Goal: Information Seeking & Learning: Learn about a topic

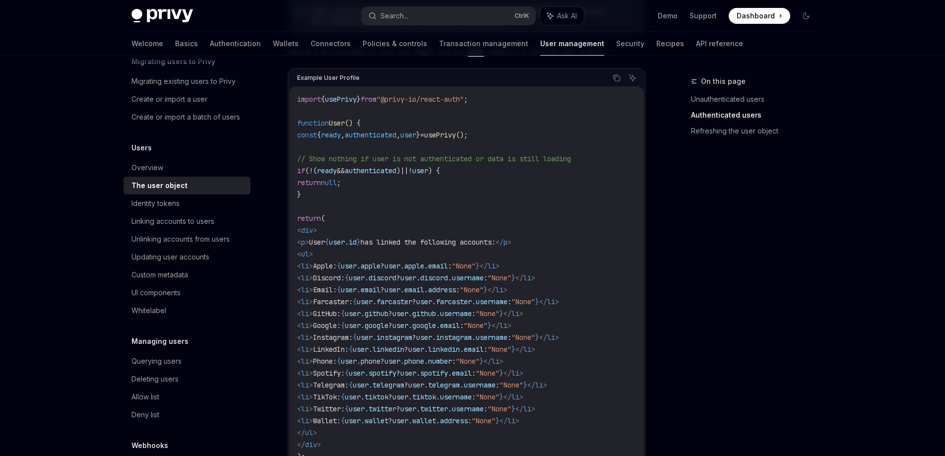
scroll to position [893, 0]
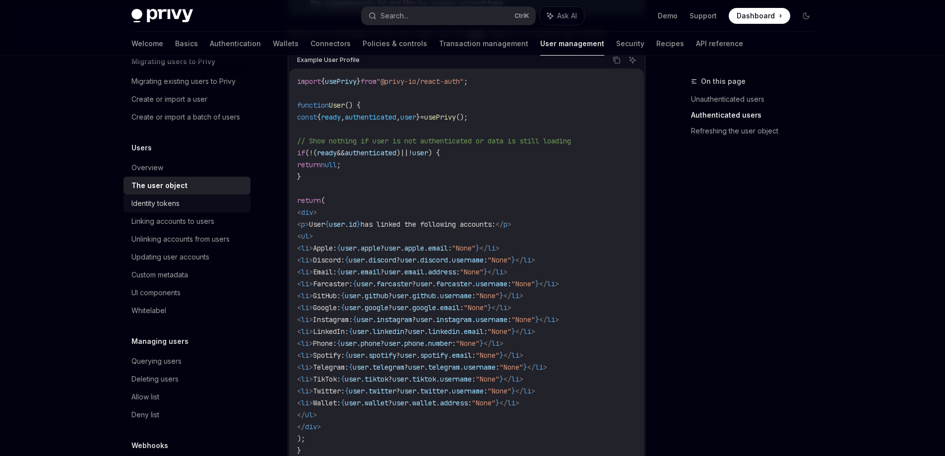
click at [175, 212] on link "Identity tokens" at bounding box center [186, 203] width 127 height 18
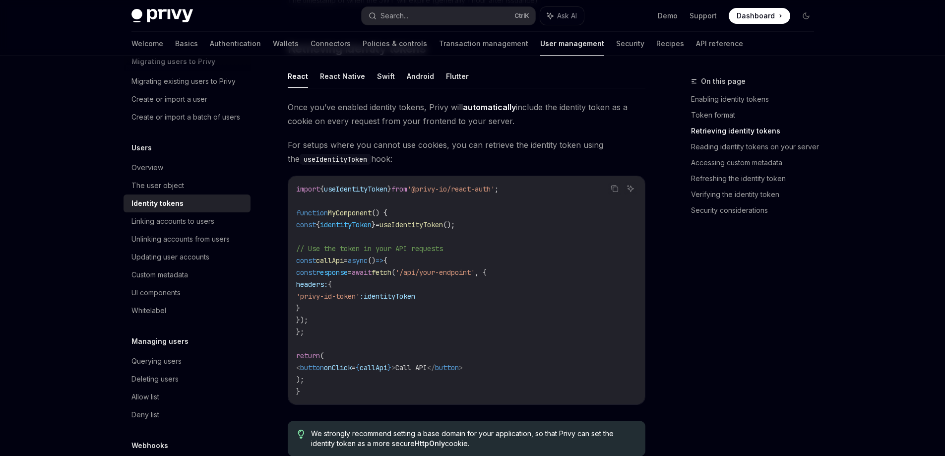
scroll to position [893, 0]
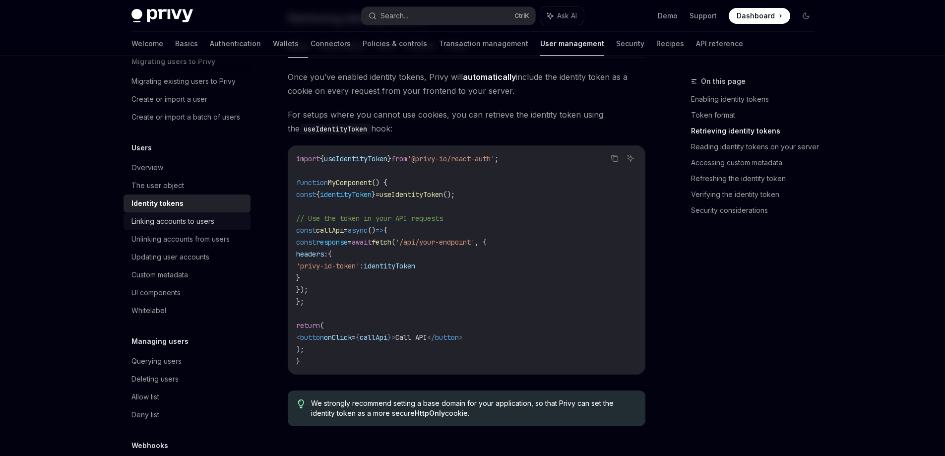
click at [206, 227] on div "Linking accounts to users" at bounding box center [172, 221] width 83 height 12
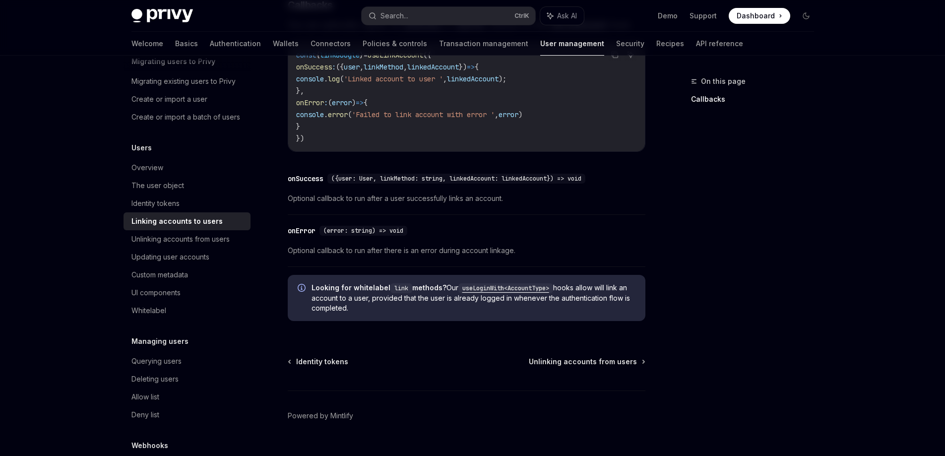
scroll to position [1155, 0]
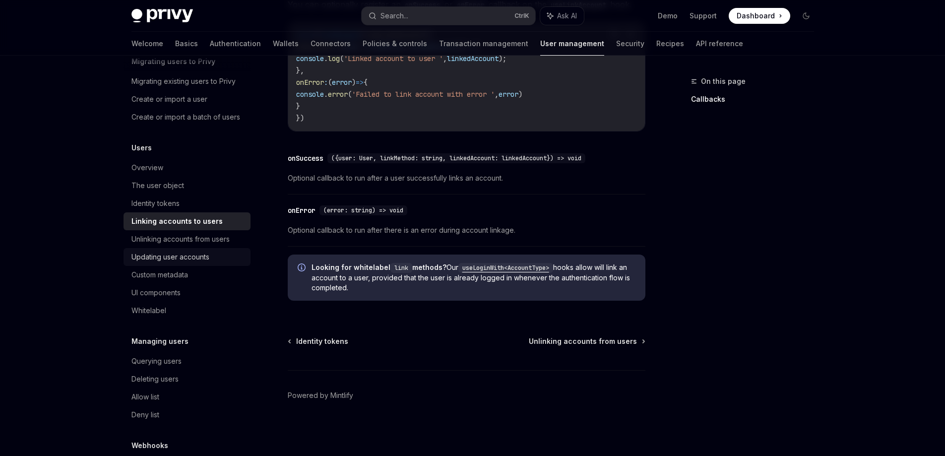
click at [201, 263] on div "Updating user accounts" at bounding box center [170, 257] width 78 height 12
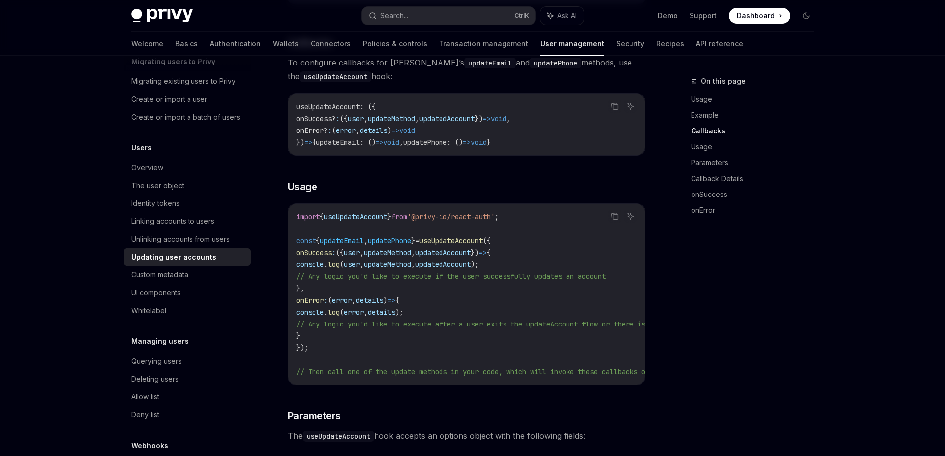
scroll to position [694, 0]
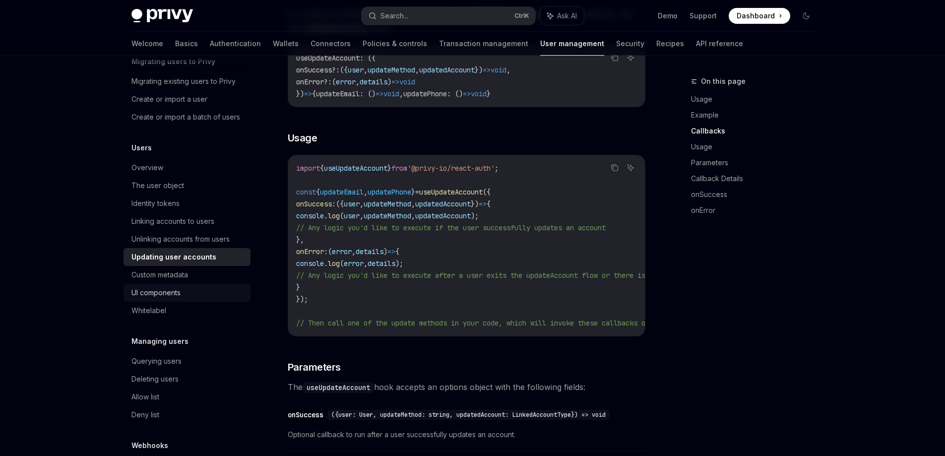
click at [209, 299] on div "UI components" at bounding box center [187, 293] width 113 height 12
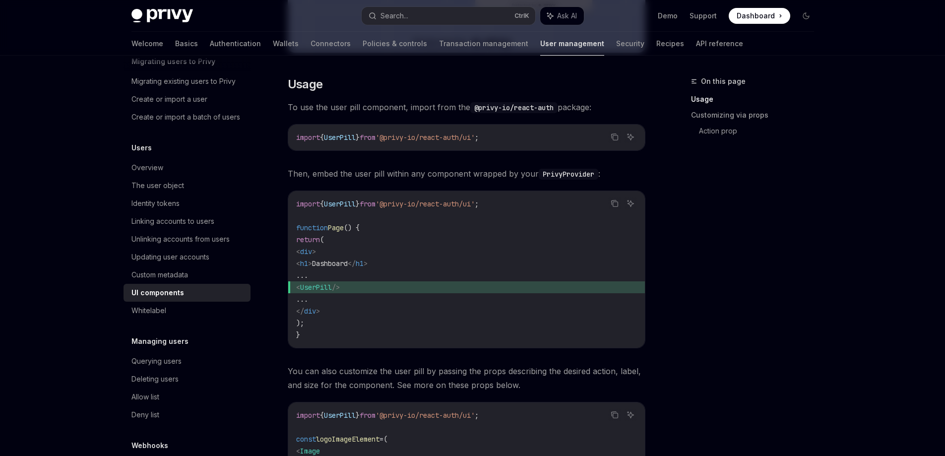
scroll to position [397, 0]
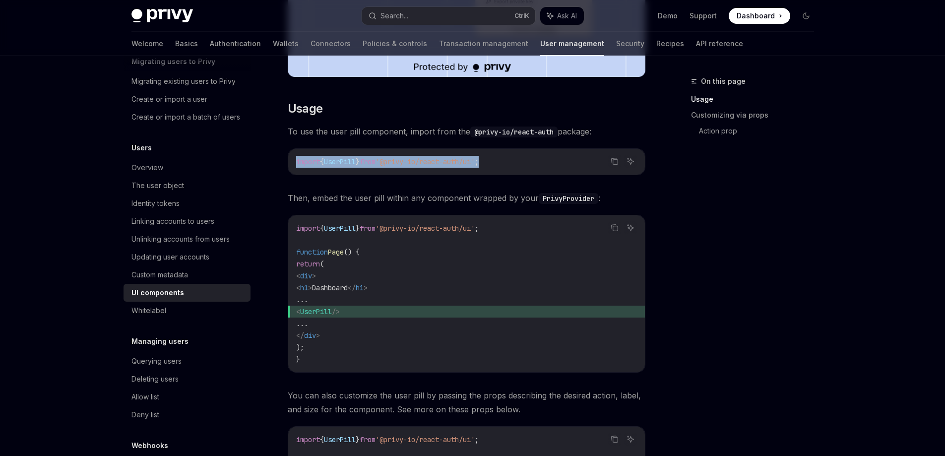
drag, startPoint x: 512, startPoint y: 165, endPoint x: 296, endPoint y: 162, distance: 216.2
click at [296, 162] on code "import { UserPill } from '@privy-io/react-auth/ui' ;" at bounding box center [466, 162] width 341 height 12
copy span "import { UserPill } from '@privy-io/react-auth/ui' ;"
click at [475, 159] on span "'@privy-io/react-auth/ui'" at bounding box center [424, 161] width 99 height 9
drag, startPoint x: 505, startPoint y: 161, endPoint x: 297, endPoint y: 163, distance: 207.8
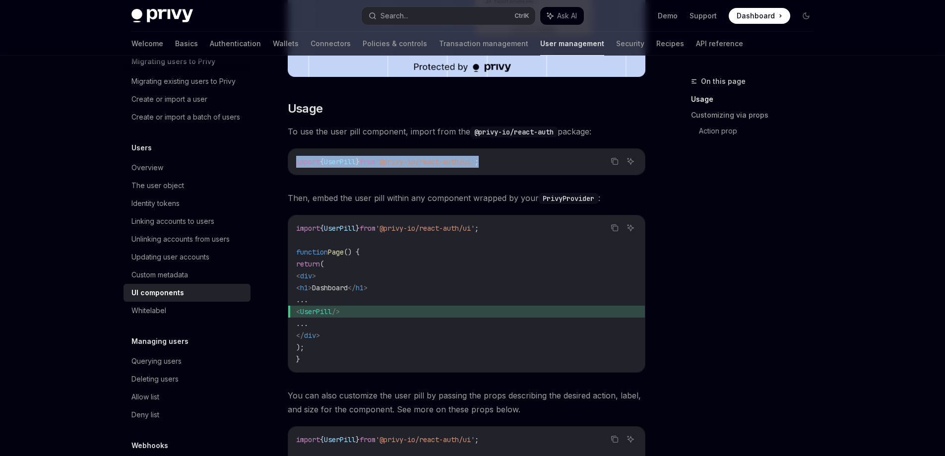
click at [297, 163] on code "import { UserPill } from '@privy-io/react-auth/ui' ;" at bounding box center [466, 162] width 341 height 12
copy span "import { UserPill } from '@privy-io/react-auth/ui' ;"
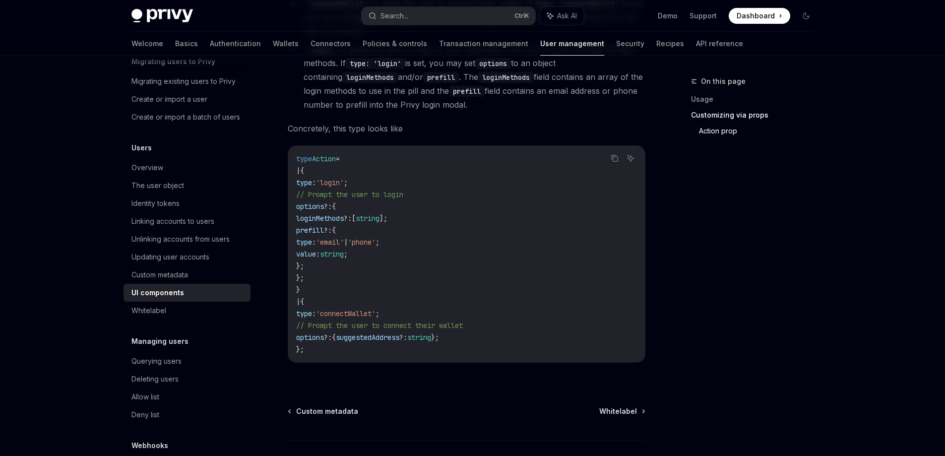
scroll to position [1754, 0]
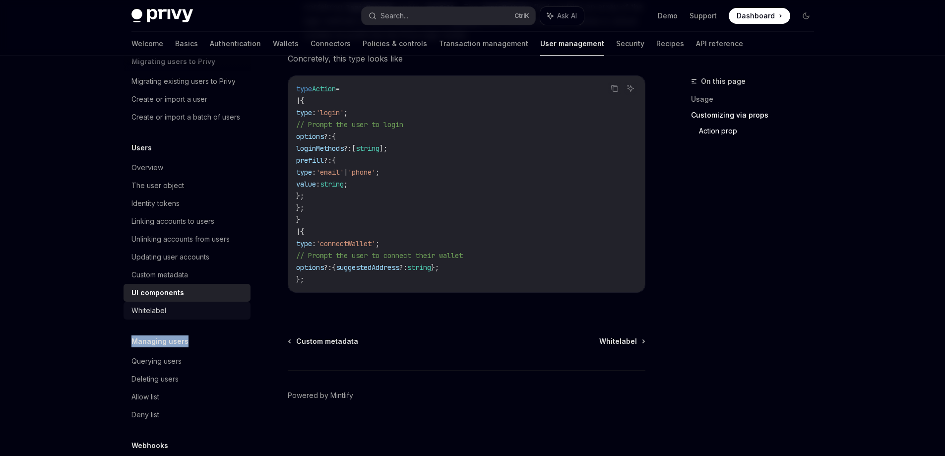
click at [198, 329] on div "Overview Migrating users to Privy Migrating existing users to Privy Create or i…" at bounding box center [186, 257] width 127 height 470
click at [197, 316] on div "Whitelabel" at bounding box center [187, 311] width 113 height 12
type textarea "*"
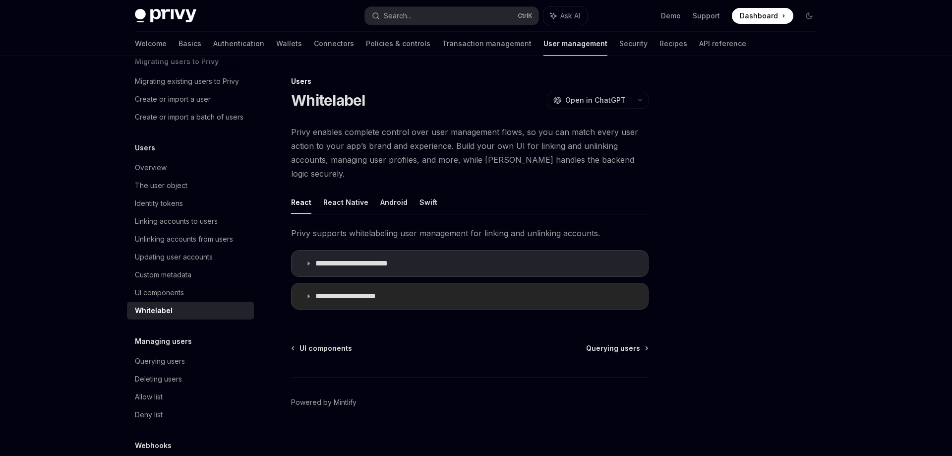
click at [302, 283] on summary "**********" at bounding box center [470, 296] width 357 height 26
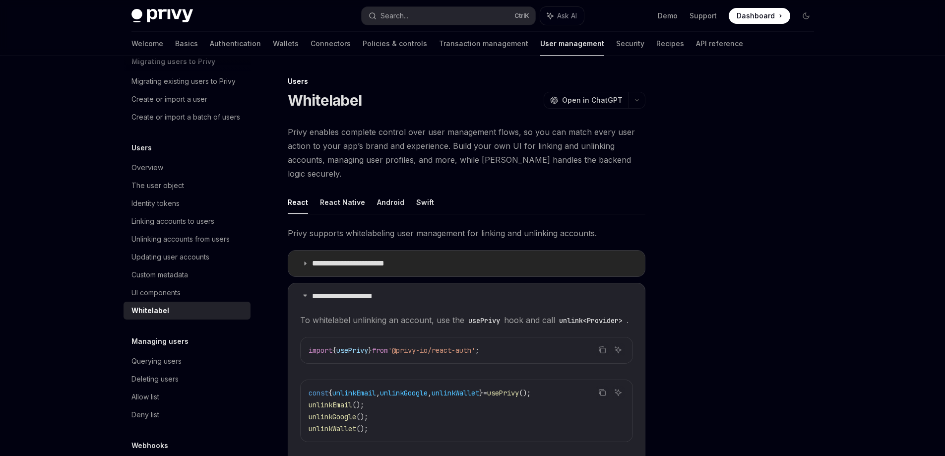
click at [303, 255] on summary "**********" at bounding box center [466, 263] width 357 height 26
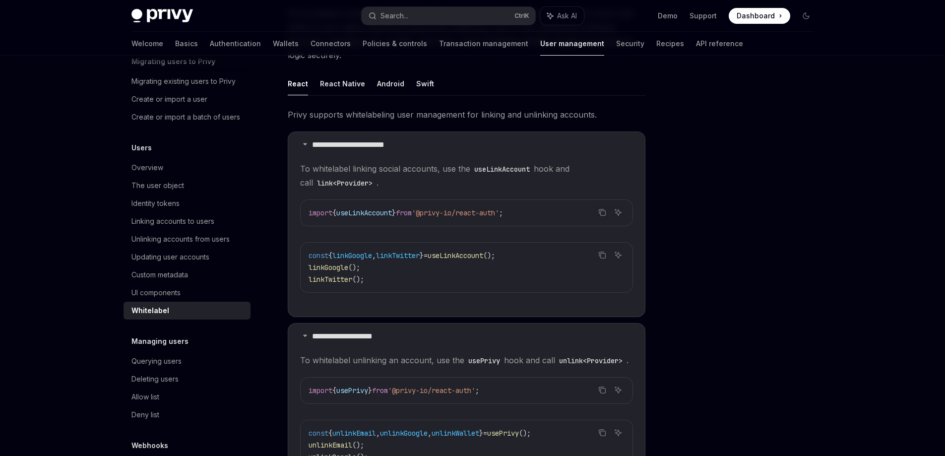
scroll to position [149, 0]
